Goal: Task Accomplishment & Management: Use online tool/utility

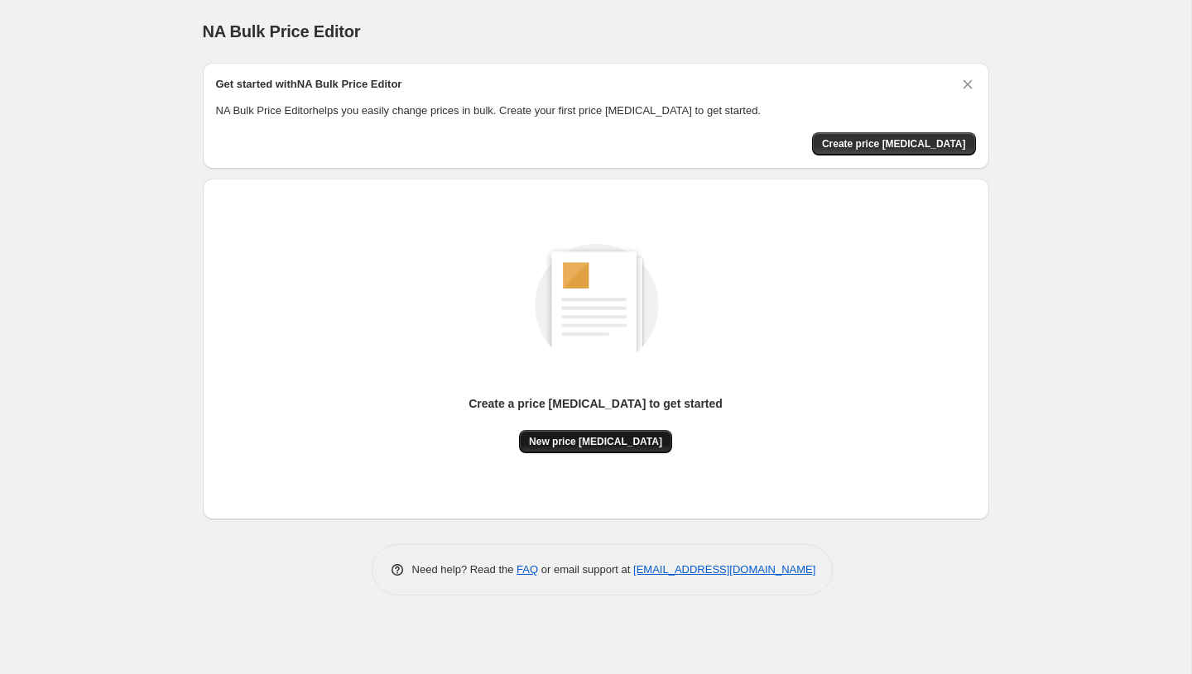
click at [648, 444] on button "New price [MEDICAL_DATA]" at bounding box center [595, 441] width 153 height 23
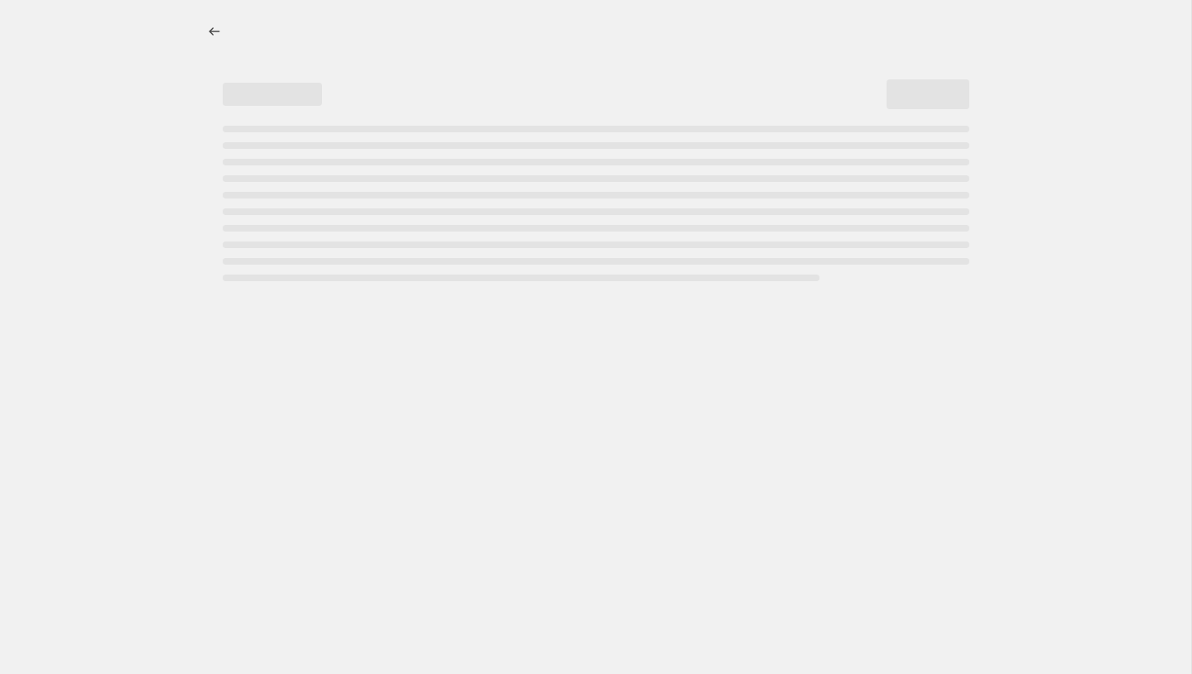
select select "percentage"
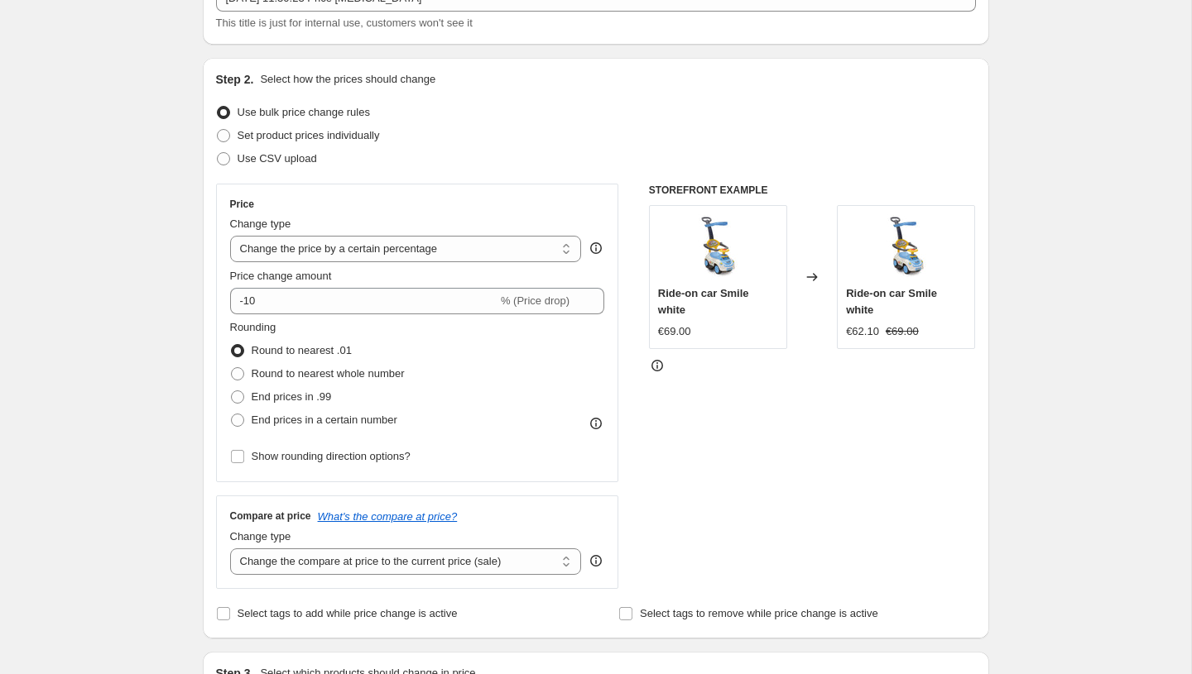
scroll to position [135, 0]
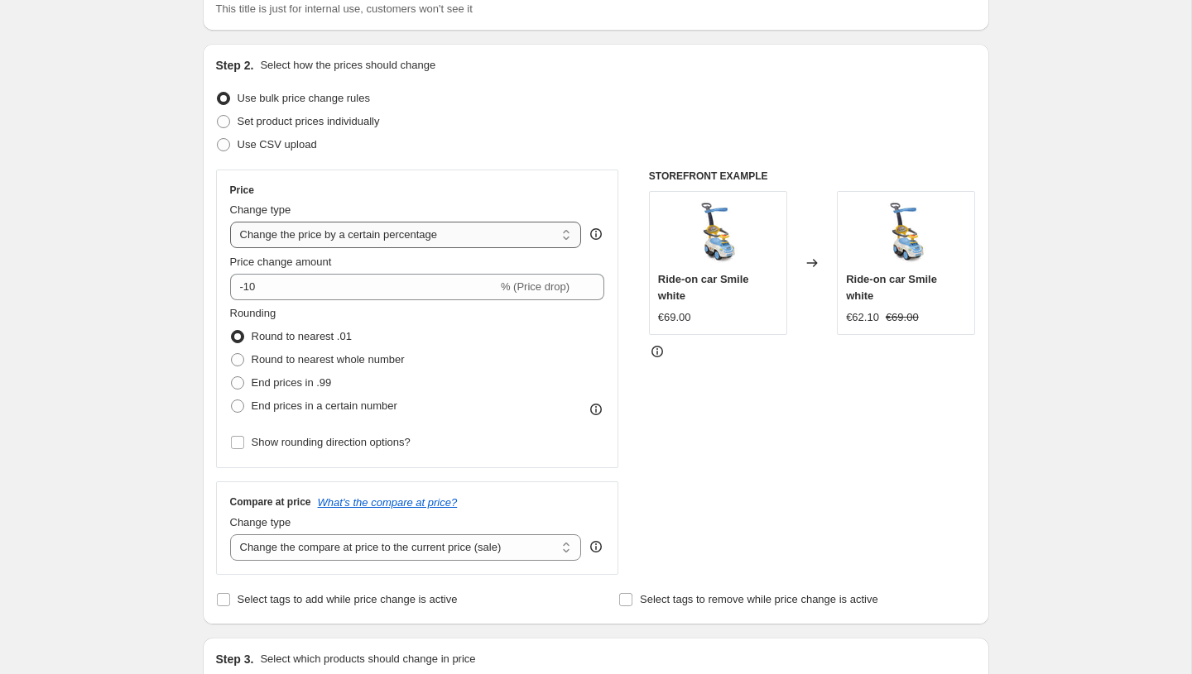
click at [499, 239] on select "Change the price to a certain amount Change the price by a certain amount Chang…" at bounding box center [406, 235] width 352 height 26
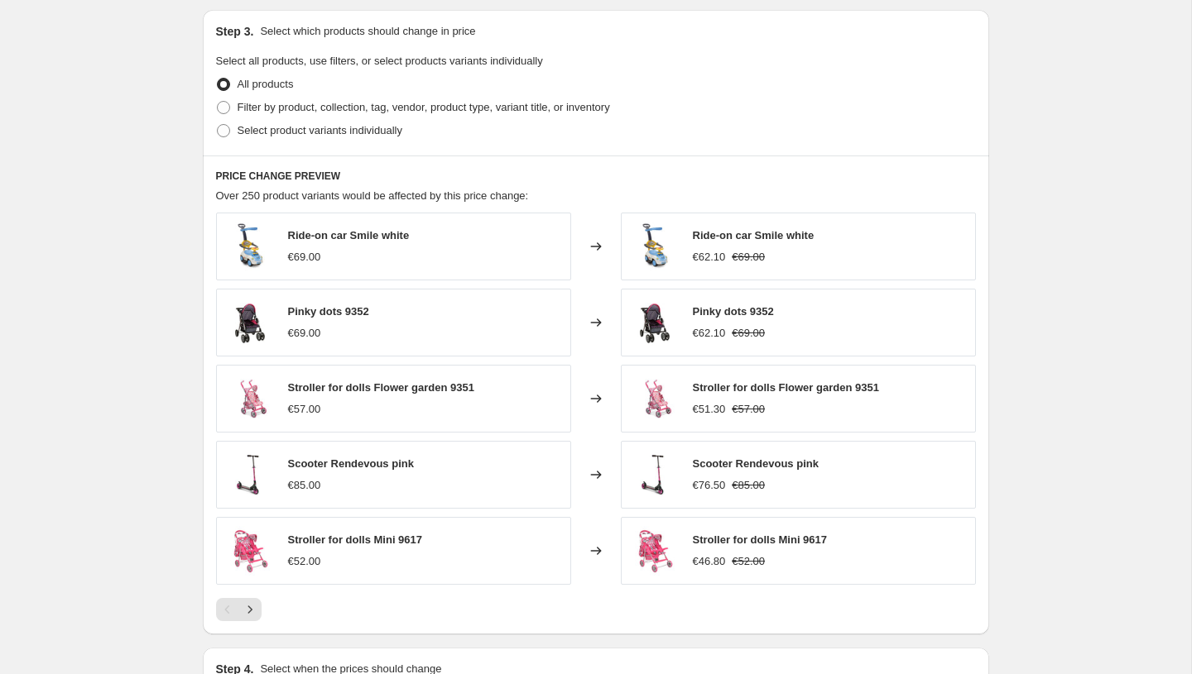
scroll to position [765, 0]
click at [220, 366] on div "Stroller for dolls Flower garden 9351 €57.00" at bounding box center [393, 397] width 355 height 68
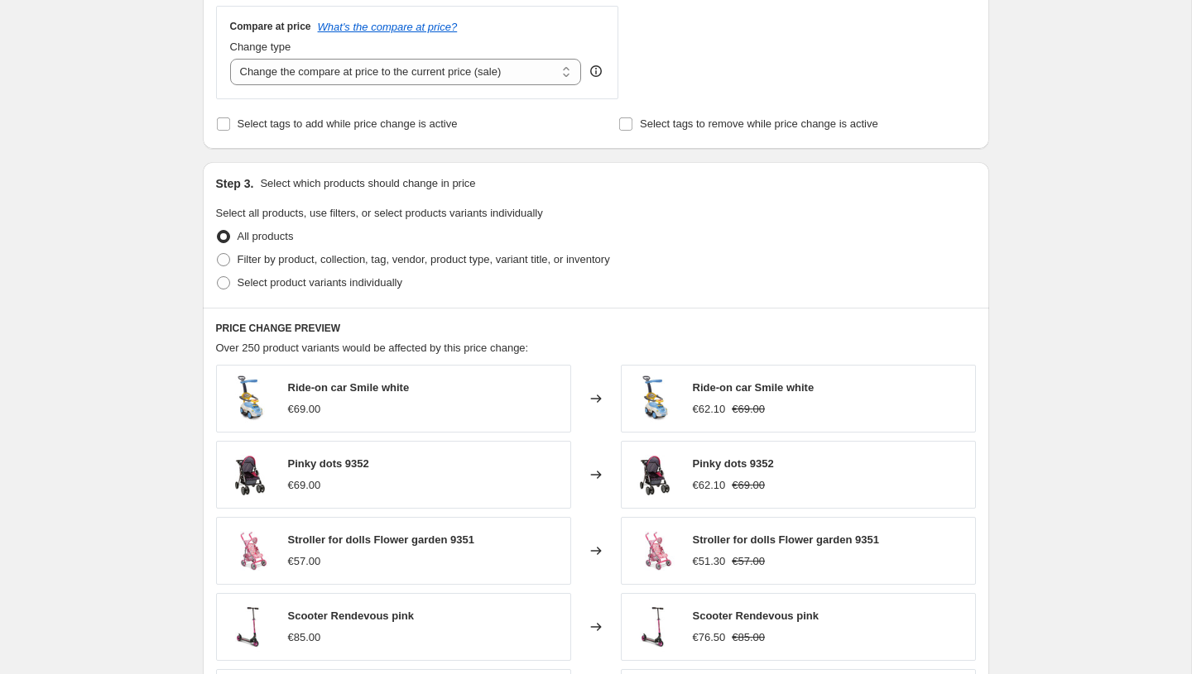
scroll to position [610, 0]
click at [223, 264] on span at bounding box center [223, 260] width 13 height 13
click at [218, 255] on input "Filter by product, collection, tag, vendor, product type, variant title, or inv…" at bounding box center [217, 254] width 1 height 1
radio input "true"
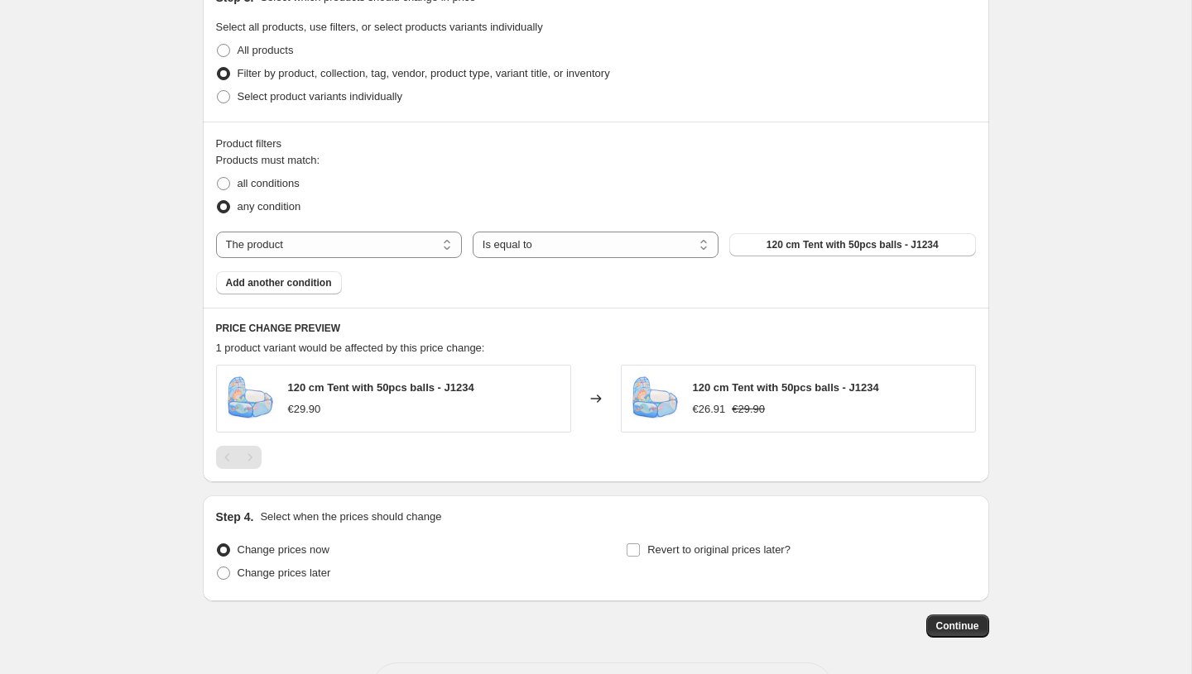
scroll to position [806, 0]
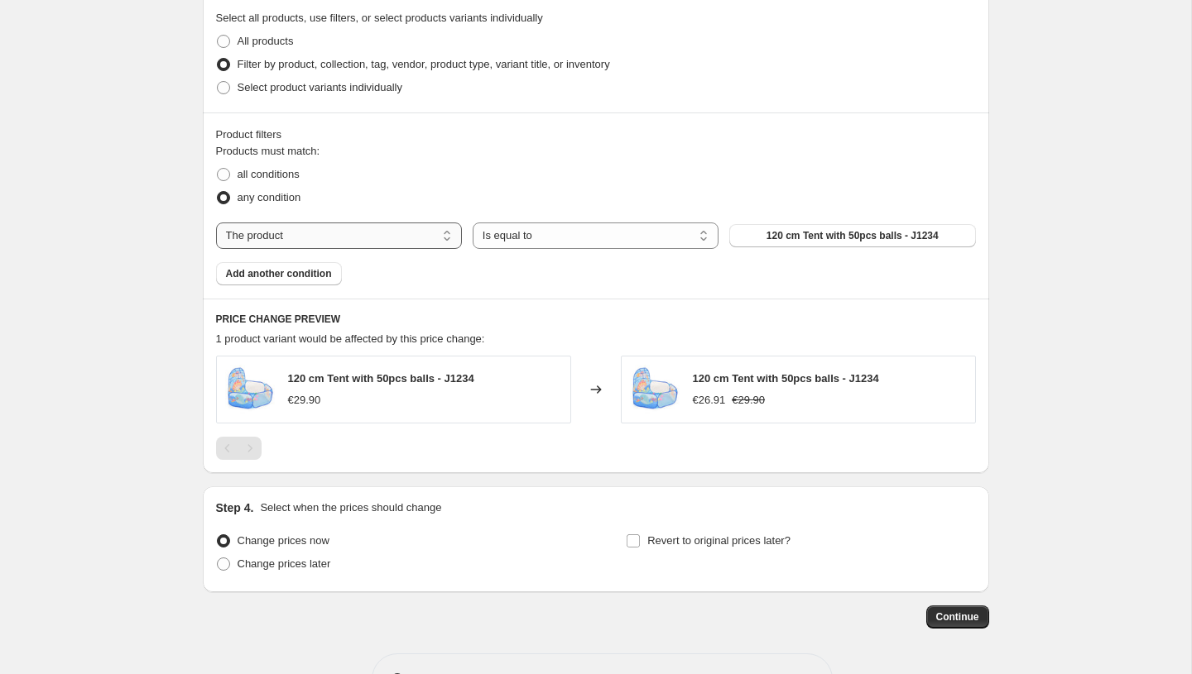
click at [271, 237] on select "The product The product's collection The product's vendor The product's status …" at bounding box center [339, 236] width 246 height 26
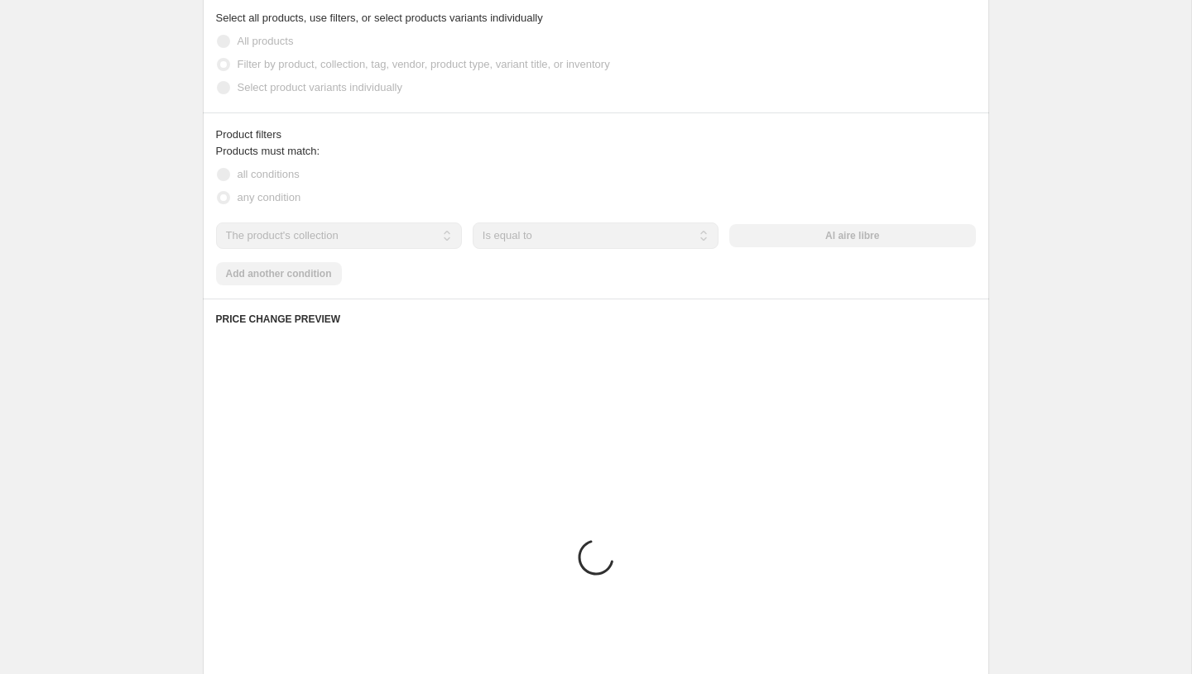
scroll to position [749, 0]
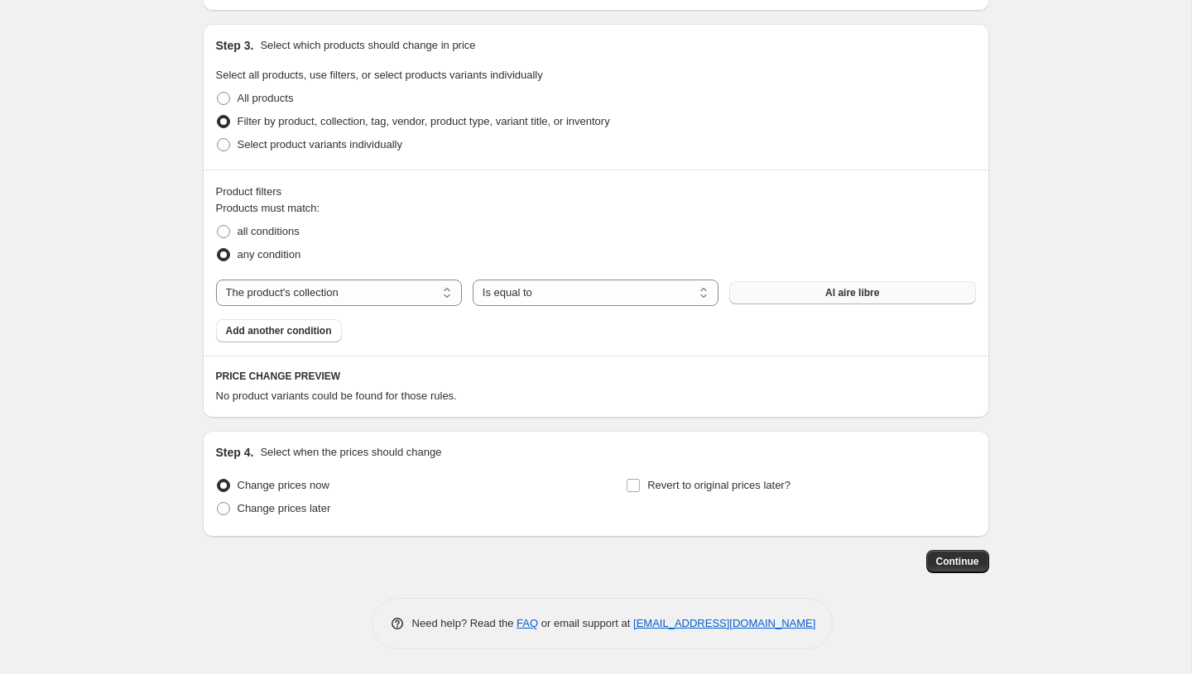
click at [785, 288] on button "Al aire libre" at bounding box center [852, 292] width 246 height 23
click at [396, 300] on select "The product The product's collection The product's vendor The product's status …" at bounding box center [339, 293] width 246 height 26
select select "product"
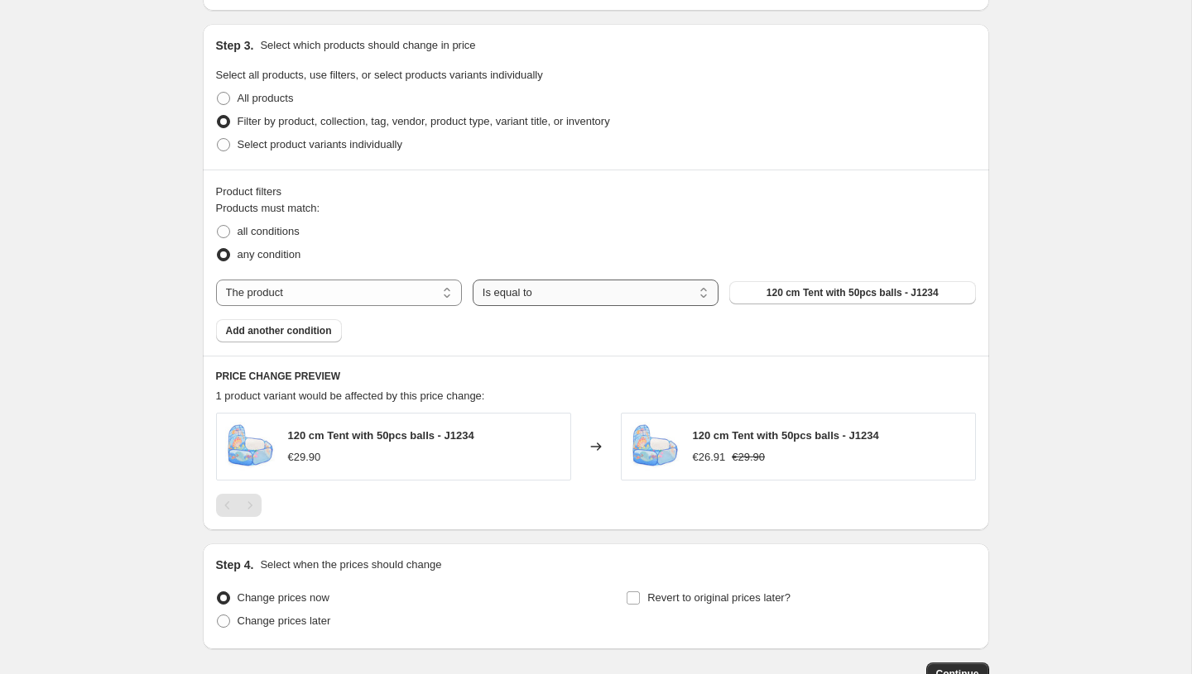
click at [593, 293] on select "Is equal to Is not equal to" at bounding box center [596, 293] width 246 height 26
click at [840, 294] on span "120 cm Tent with 50pcs balls - J1234" at bounding box center [852, 292] width 172 height 13
click at [849, 295] on span "120 cm Tent with 50pcs balls - J1234" at bounding box center [852, 292] width 172 height 13
click at [286, 336] on span "Add another condition" at bounding box center [279, 330] width 106 height 13
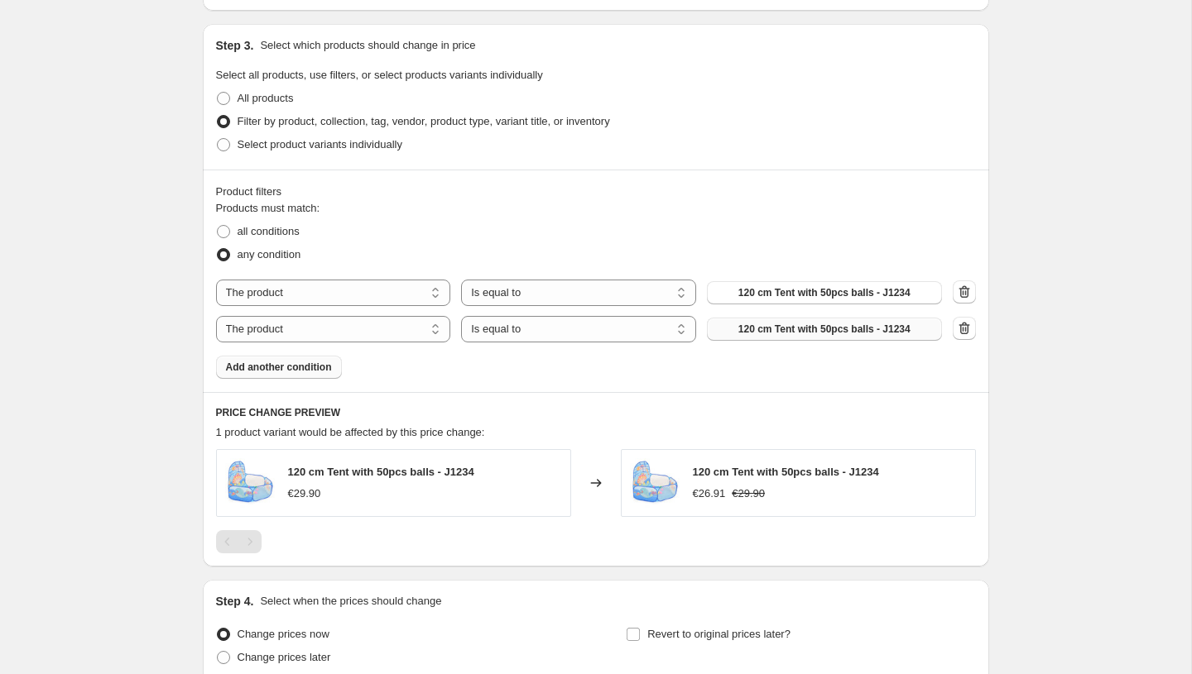
click at [751, 338] on button "120 cm Tent with 50pcs balls - J1234" at bounding box center [824, 329] width 235 height 23
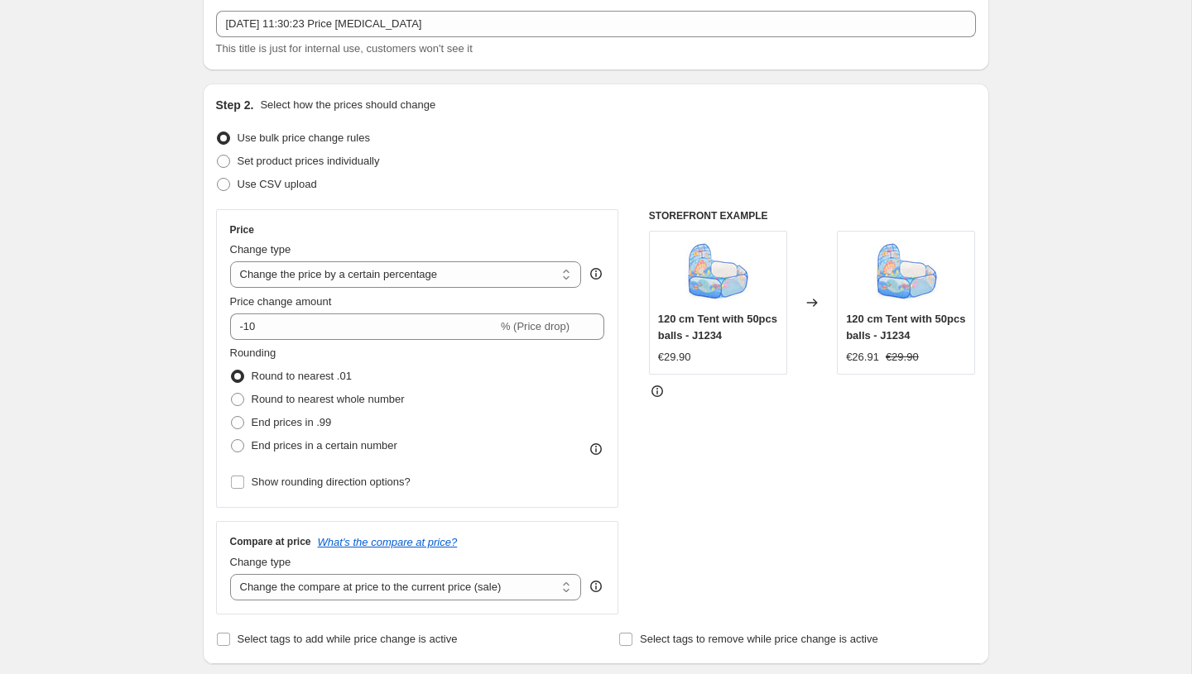
scroll to position [111, 0]
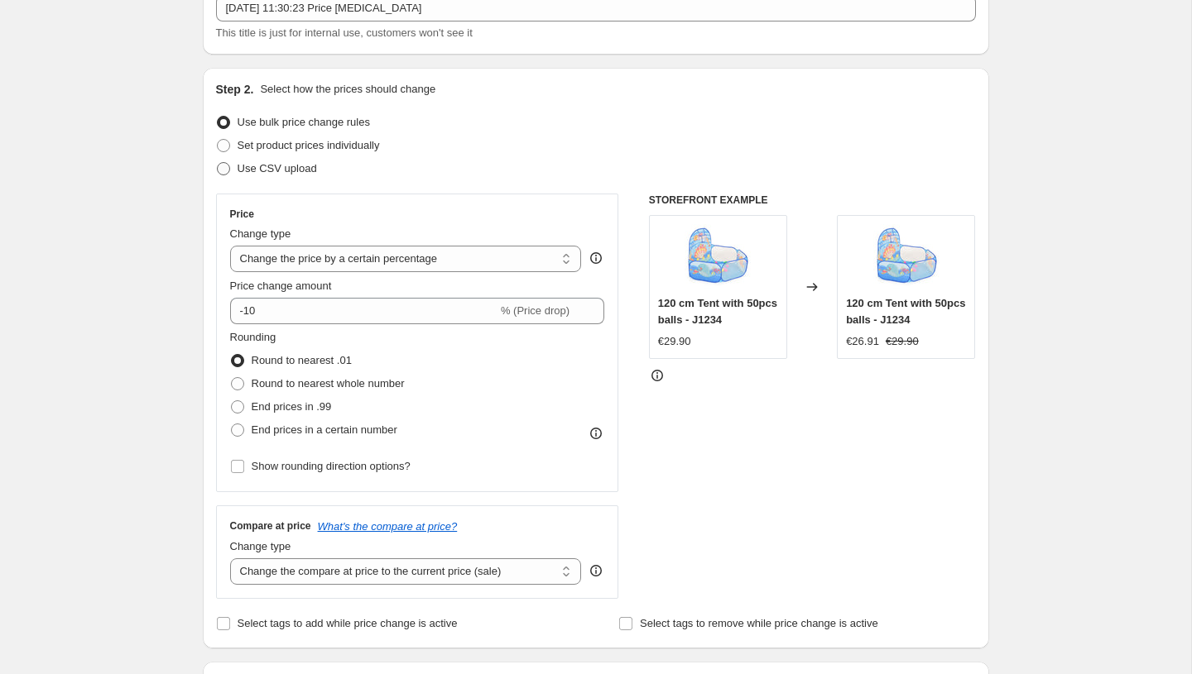
click at [275, 170] on span "Use CSV upload" at bounding box center [277, 168] width 79 height 12
click at [218, 163] on input "Use CSV upload" at bounding box center [217, 162] width 1 height 1
radio input "true"
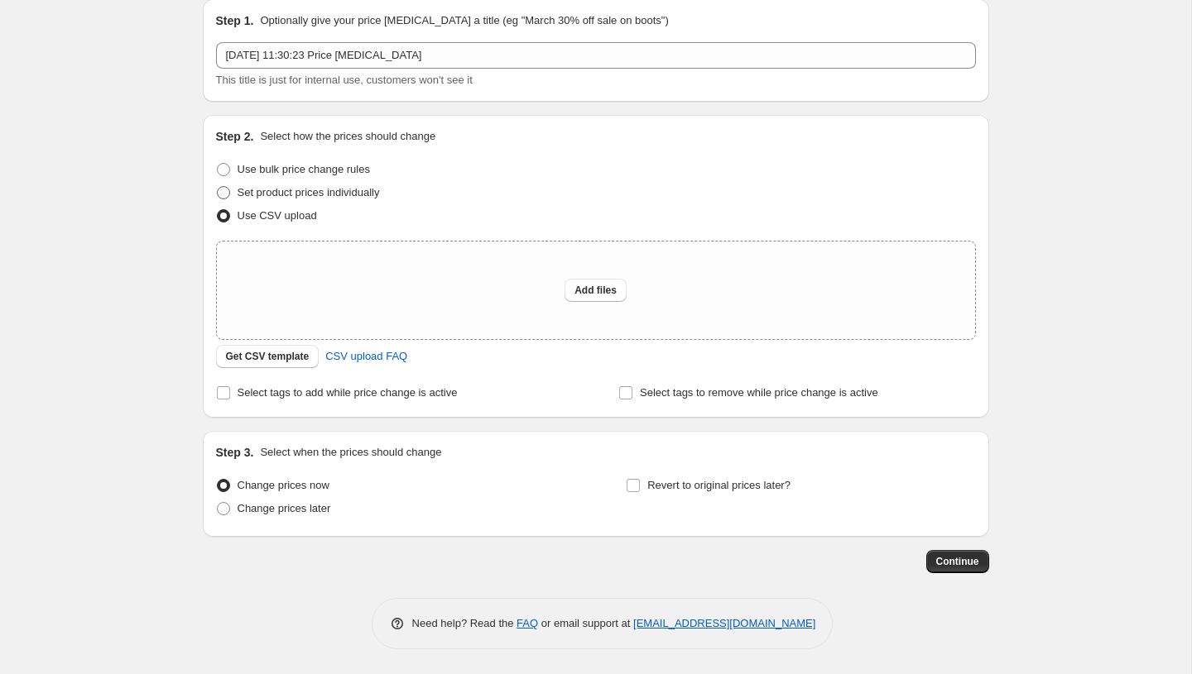
click at [225, 190] on span at bounding box center [223, 192] width 13 height 13
click at [218, 187] on input "Set product prices individually" at bounding box center [217, 186] width 1 height 1
radio input "true"
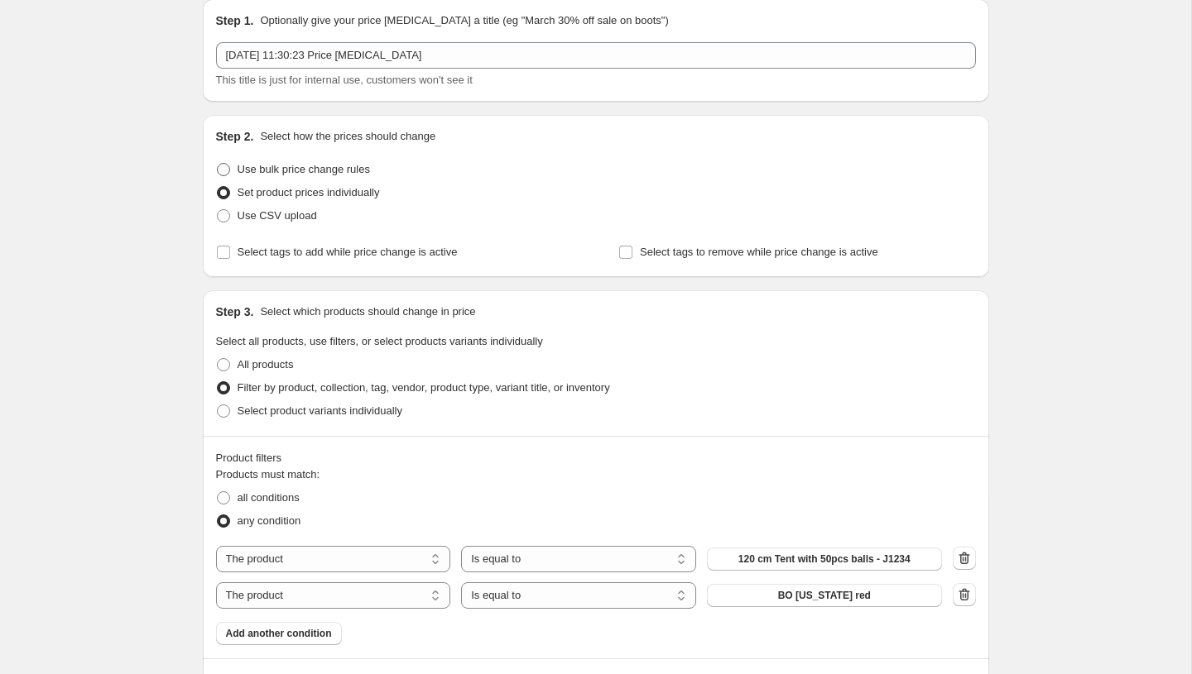
click at [223, 163] on span at bounding box center [223, 169] width 13 height 13
click at [218, 163] on input "Use bulk price change rules" at bounding box center [217, 163] width 1 height 1
radio input "true"
select select "percentage"
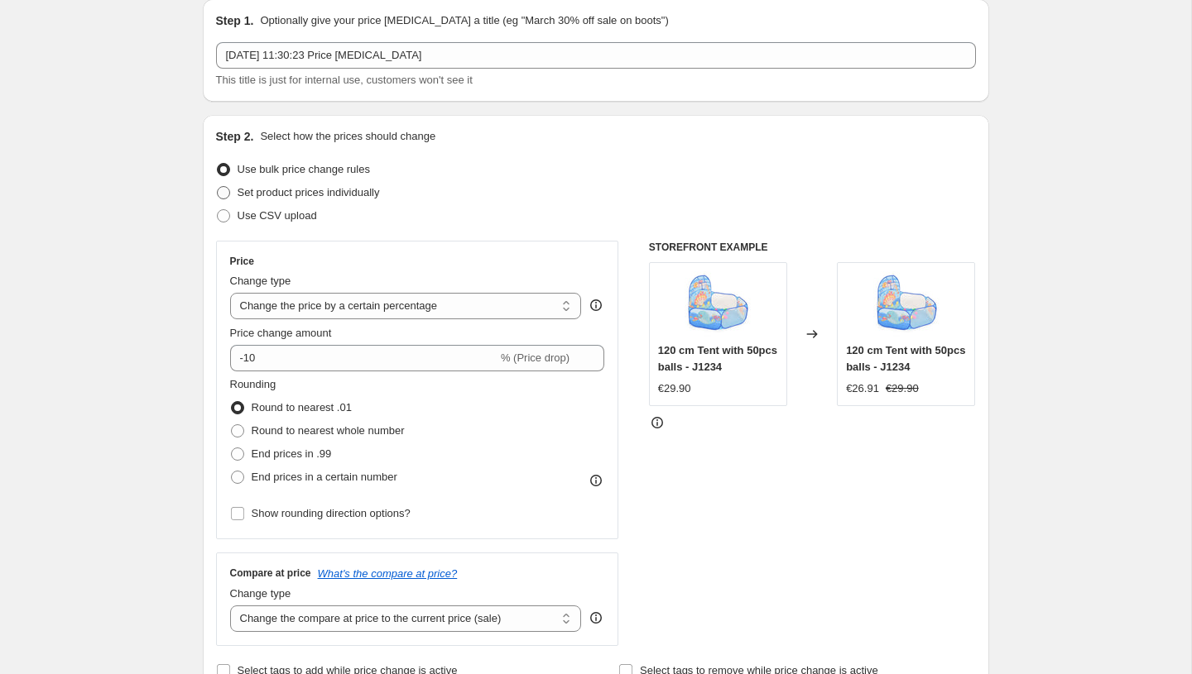
click at [219, 218] on span at bounding box center [223, 215] width 13 height 13
click at [218, 210] on input "Use CSV upload" at bounding box center [217, 209] width 1 height 1
radio input "true"
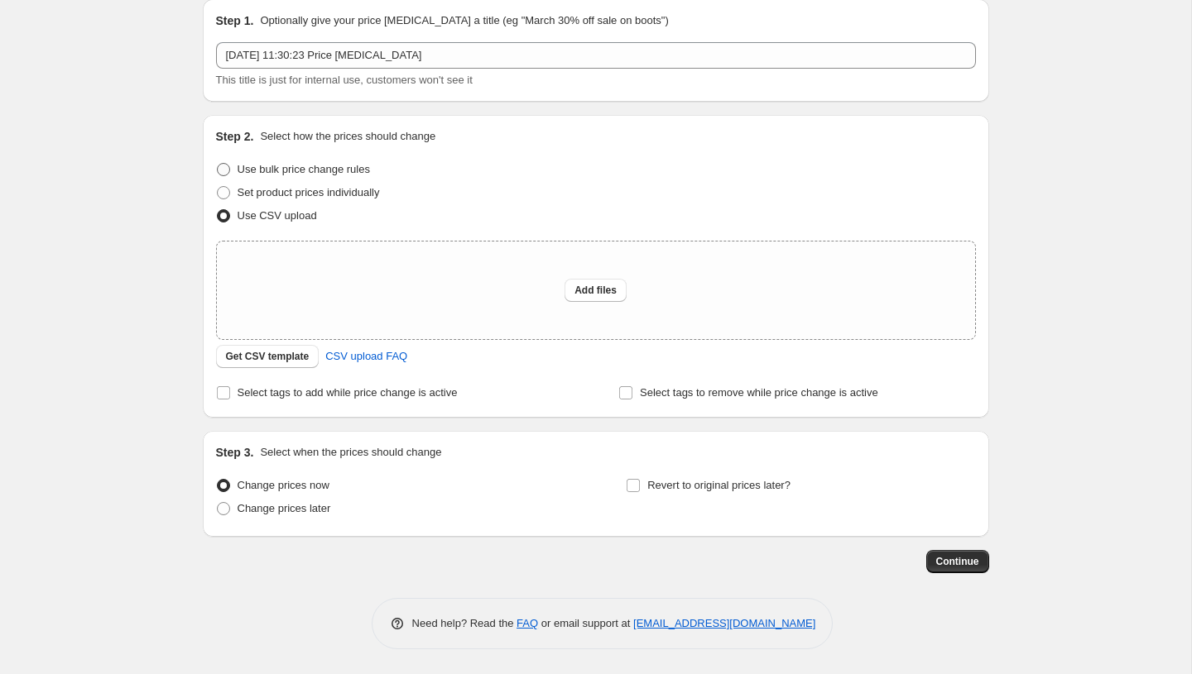
click at [221, 171] on span at bounding box center [223, 169] width 13 height 13
click at [218, 164] on input "Use bulk price change rules" at bounding box center [217, 163] width 1 height 1
radio input "true"
select select "percentage"
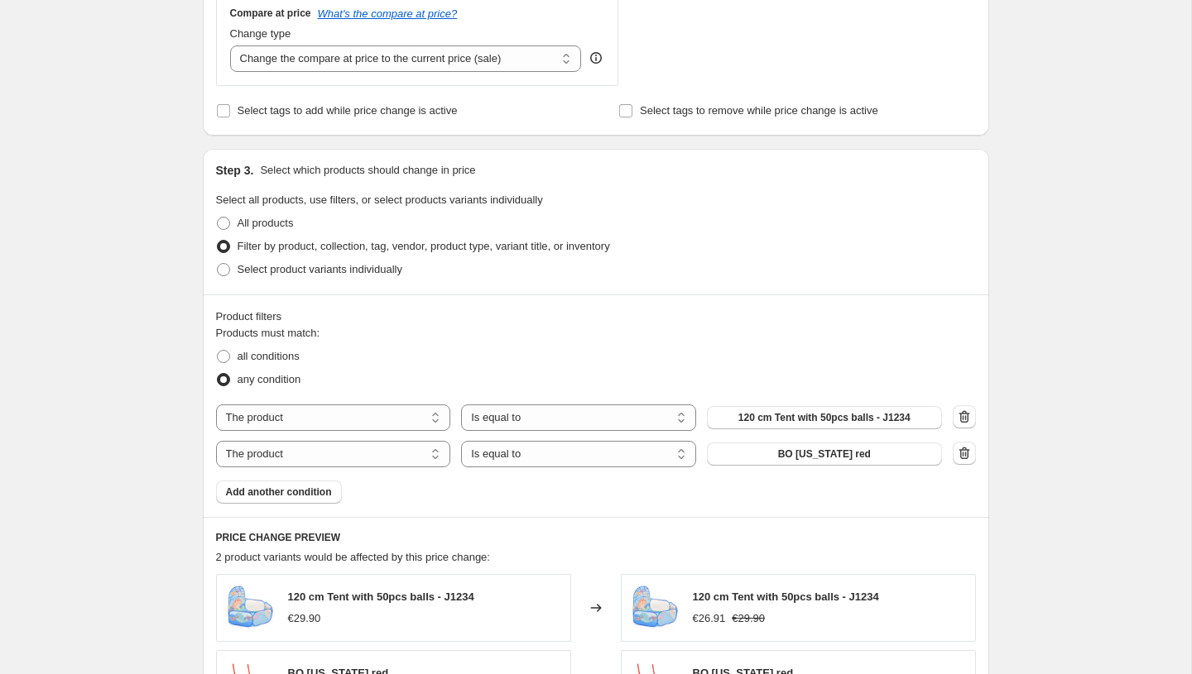
scroll to position [0, 0]
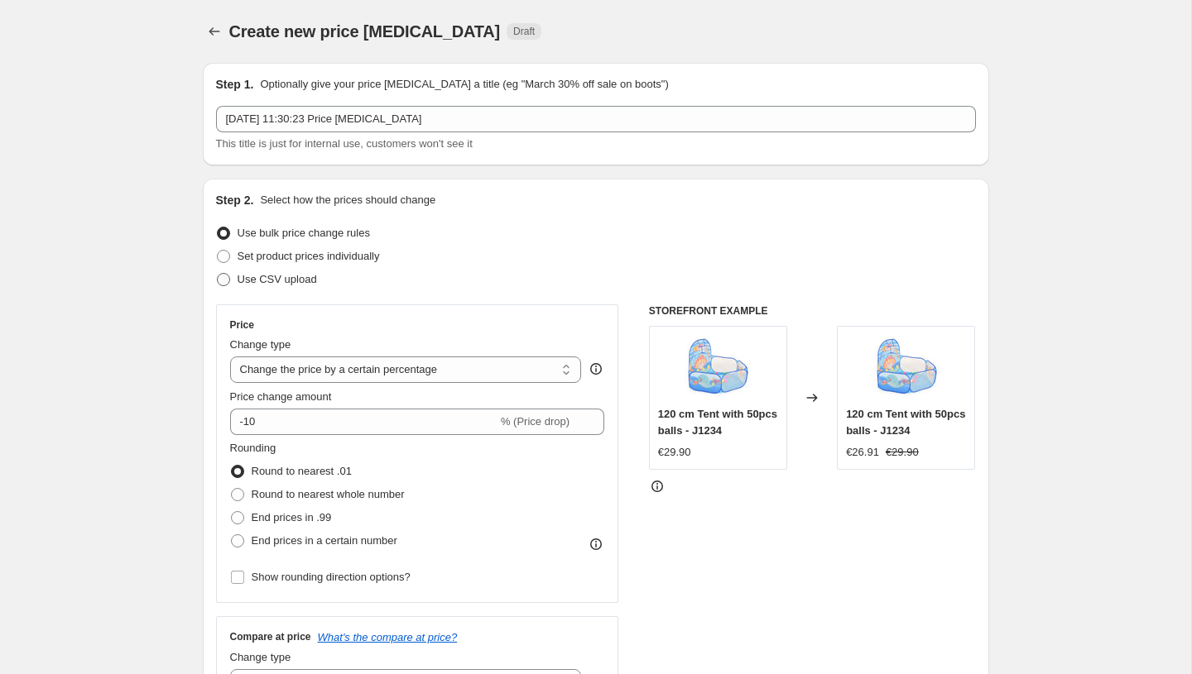
click at [229, 278] on span at bounding box center [223, 279] width 15 height 15
click at [218, 274] on input "Use CSV upload" at bounding box center [217, 273] width 1 height 1
radio input "true"
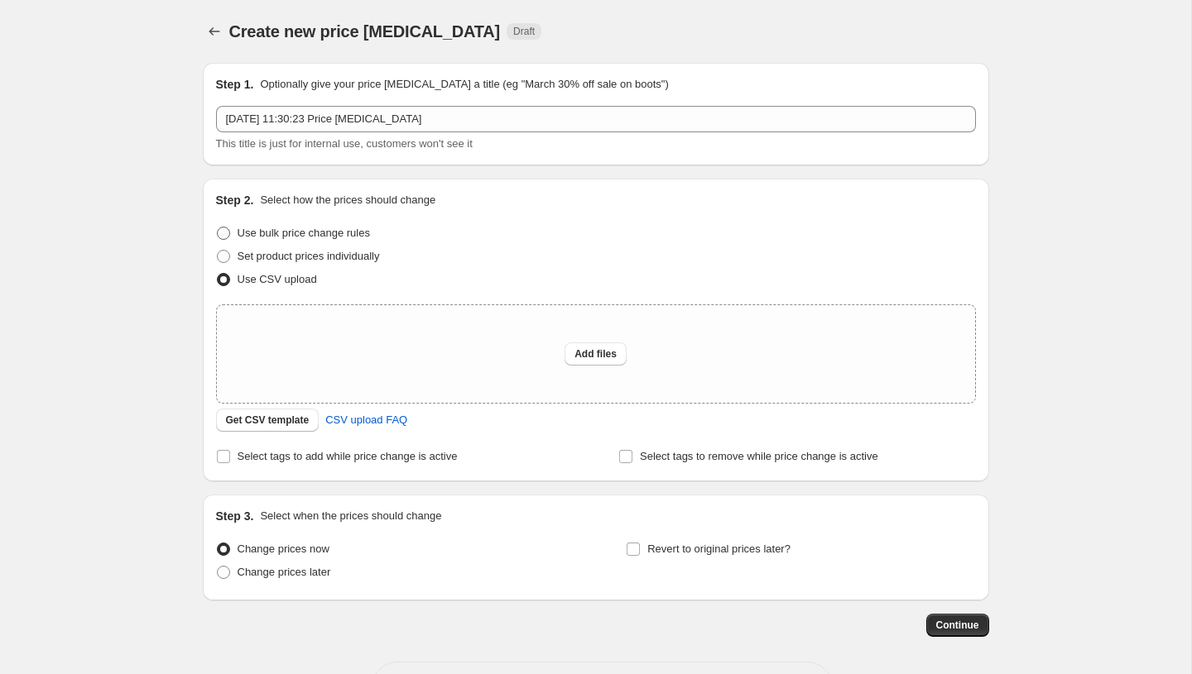
click at [227, 231] on span at bounding box center [223, 233] width 13 height 13
click at [218, 228] on input "Use bulk price change rules" at bounding box center [217, 227] width 1 height 1
radio input "true"
select select "percentage"
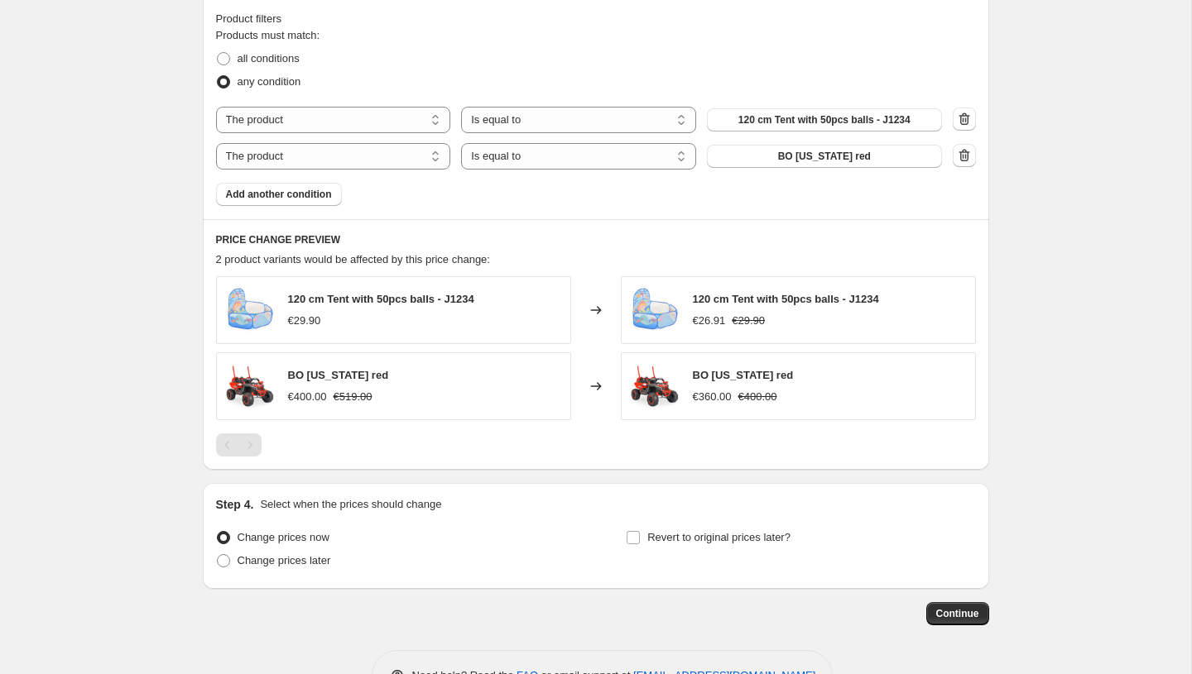
scroll to position [974, 0]
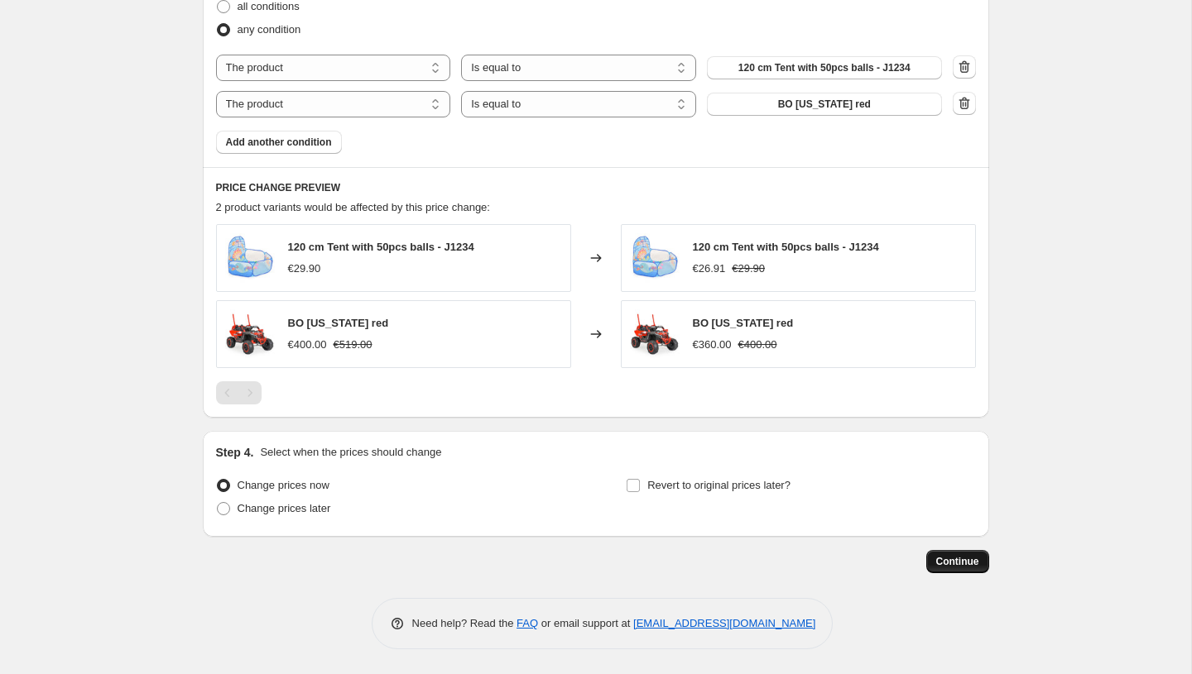
click at [966, 569] on button "Continue" at bounding box center [957, 561] width 63 height 23
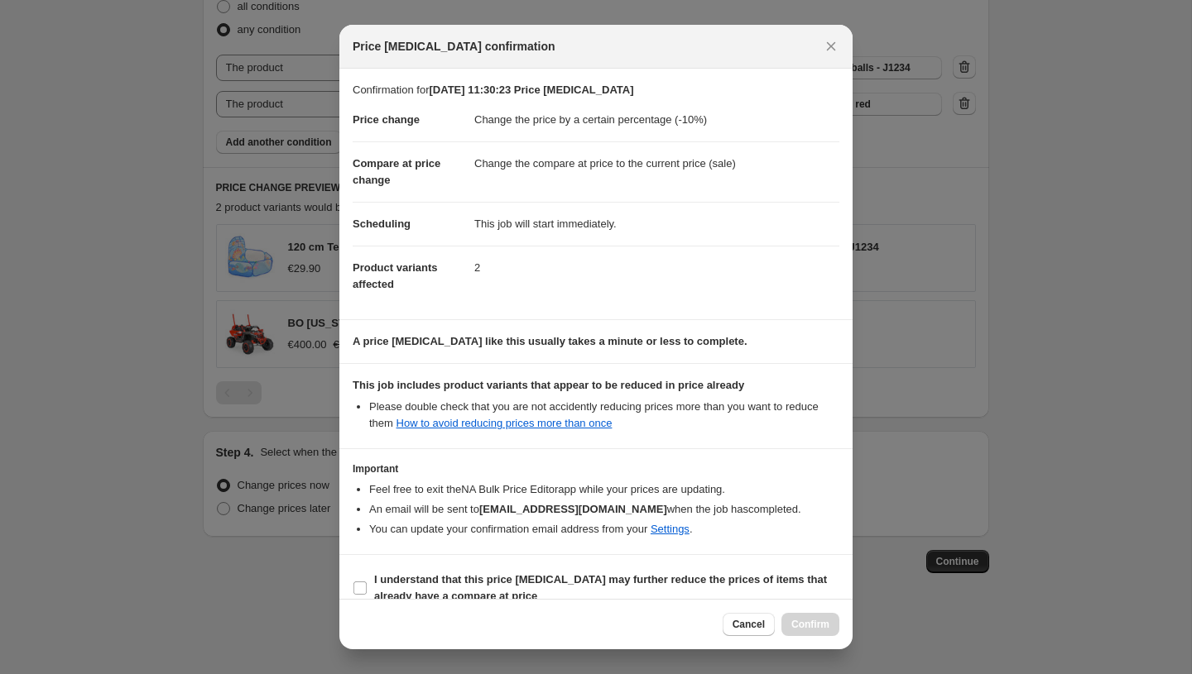
scroll to position [22, 0]
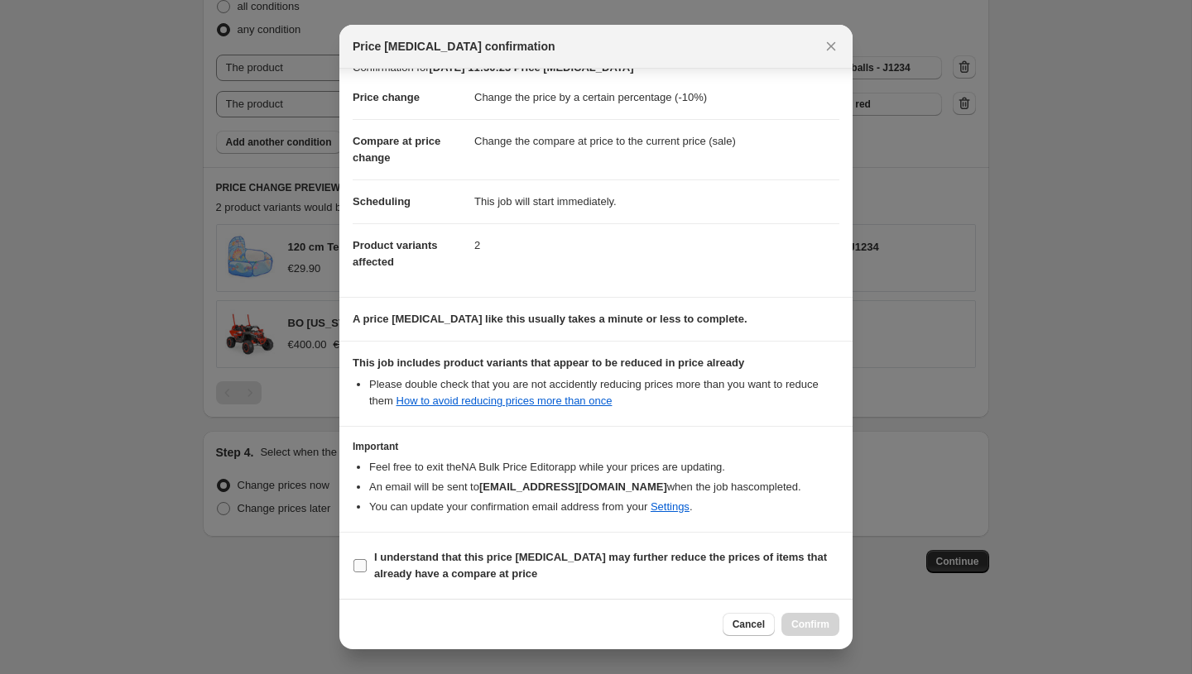
click at [369, 578] on label "I understand that this price [MEDICAL_DATA] may further reduce the prices of it…" at bounding box center [596, 566] width 487 height 40
click at [367, 573] on input "I understand that this price [MEDICAL_DATA] may further reduce the prices of it…" at bounding box center [359, 565] width 13 height 13
checkbox input "true"
click at [814, 616] on button "Confirm" at bounding box center [810, 624] width 58 height 23
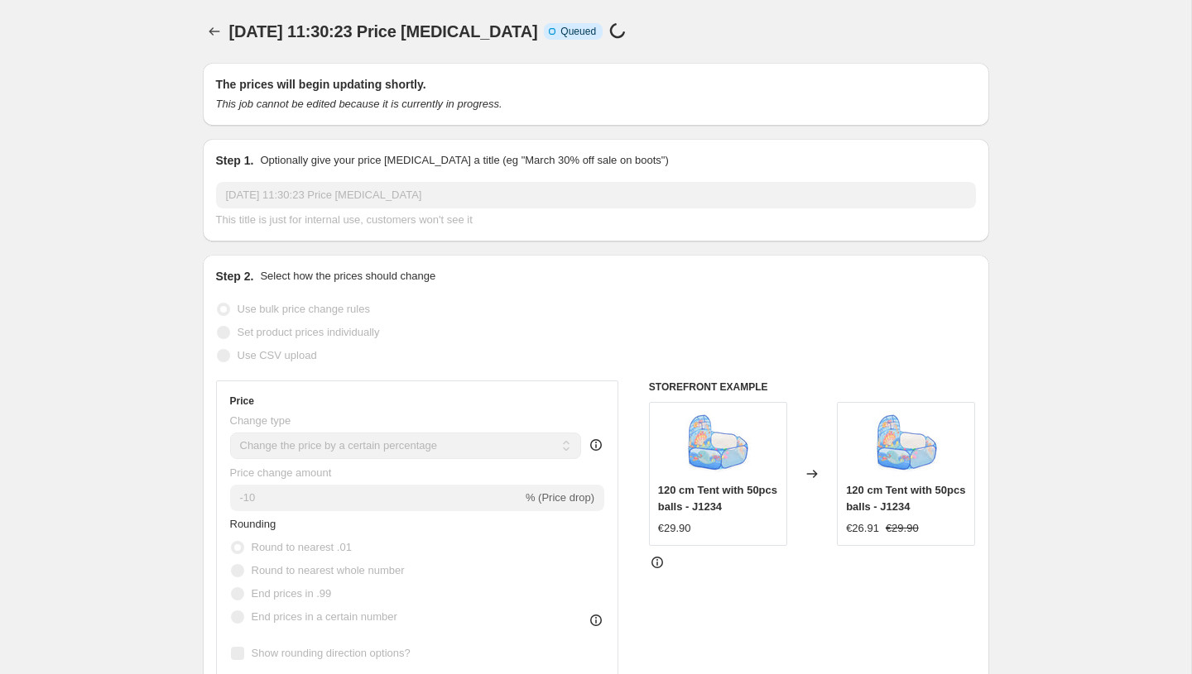
select select "percentage"
